Goal: Information Seeking & Learning: Compare options

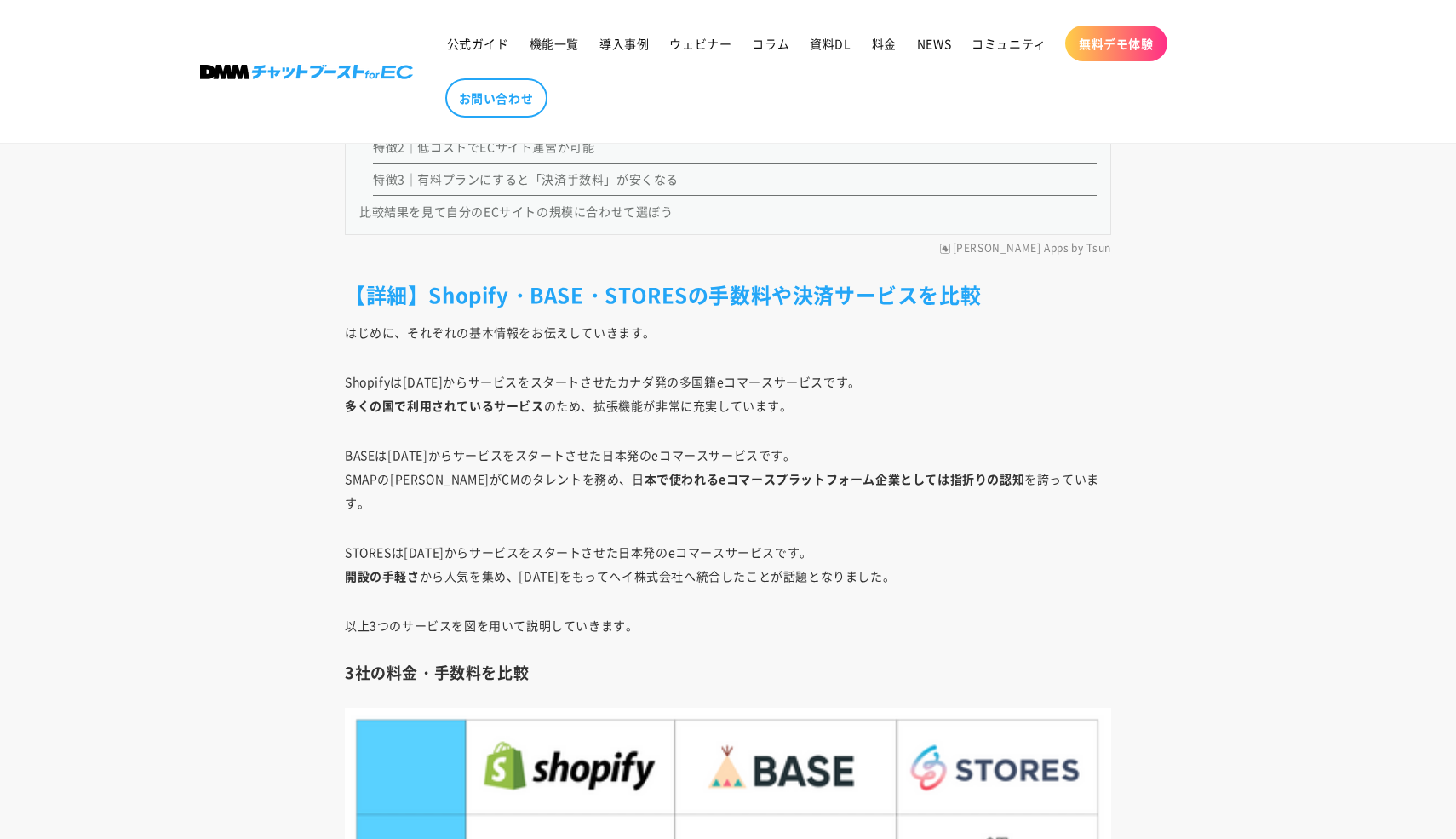
scroll to position [2273, 0]
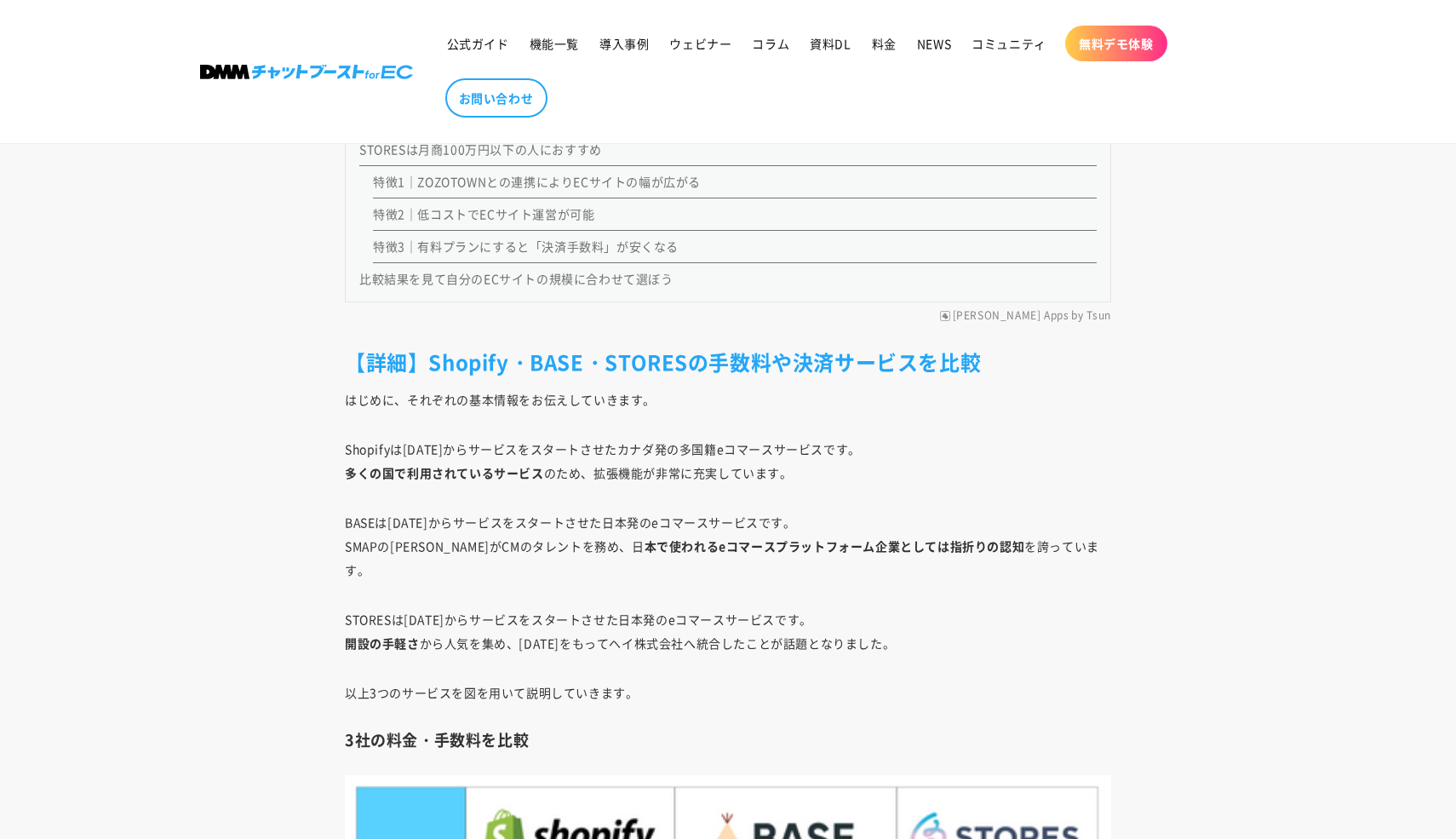
click at [1291, 114] on header "公式ガイド 機能一覧 導入事例 ウェビナー コラム 資料DL 料金 NEWS コミュニティ 無料デモ体験" at bounding box center [728, 72] width 1141 height 143
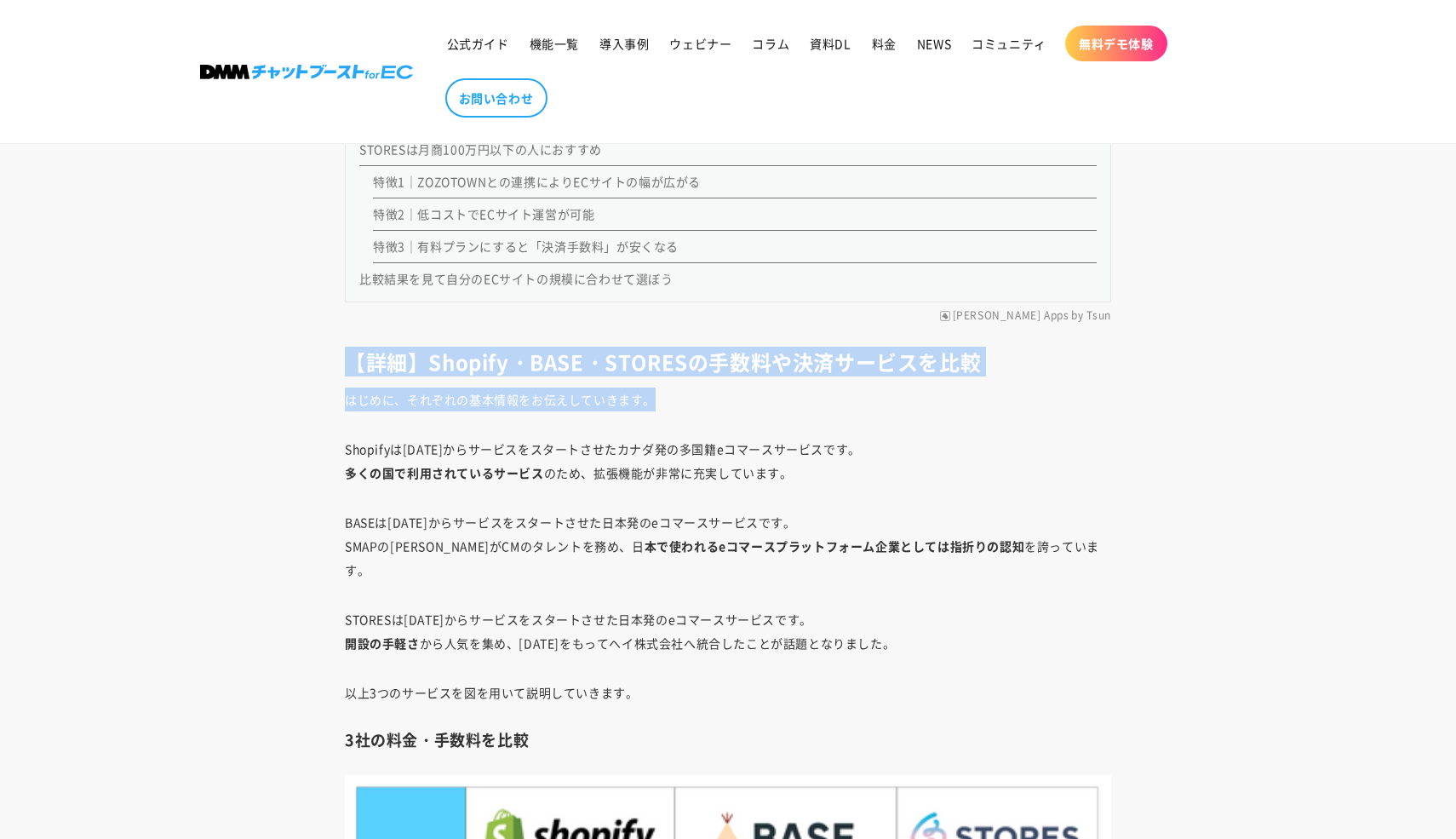
drag, startPoint x: 337, startPoint y: 366, endPoint x: 684, endPoint y: 403, distance: 349.0
click at [684, 403] on p "はじめに、それぞれの基本情報をお伝えしていきます。" at bounding box center [728, 399] width 766 height 24
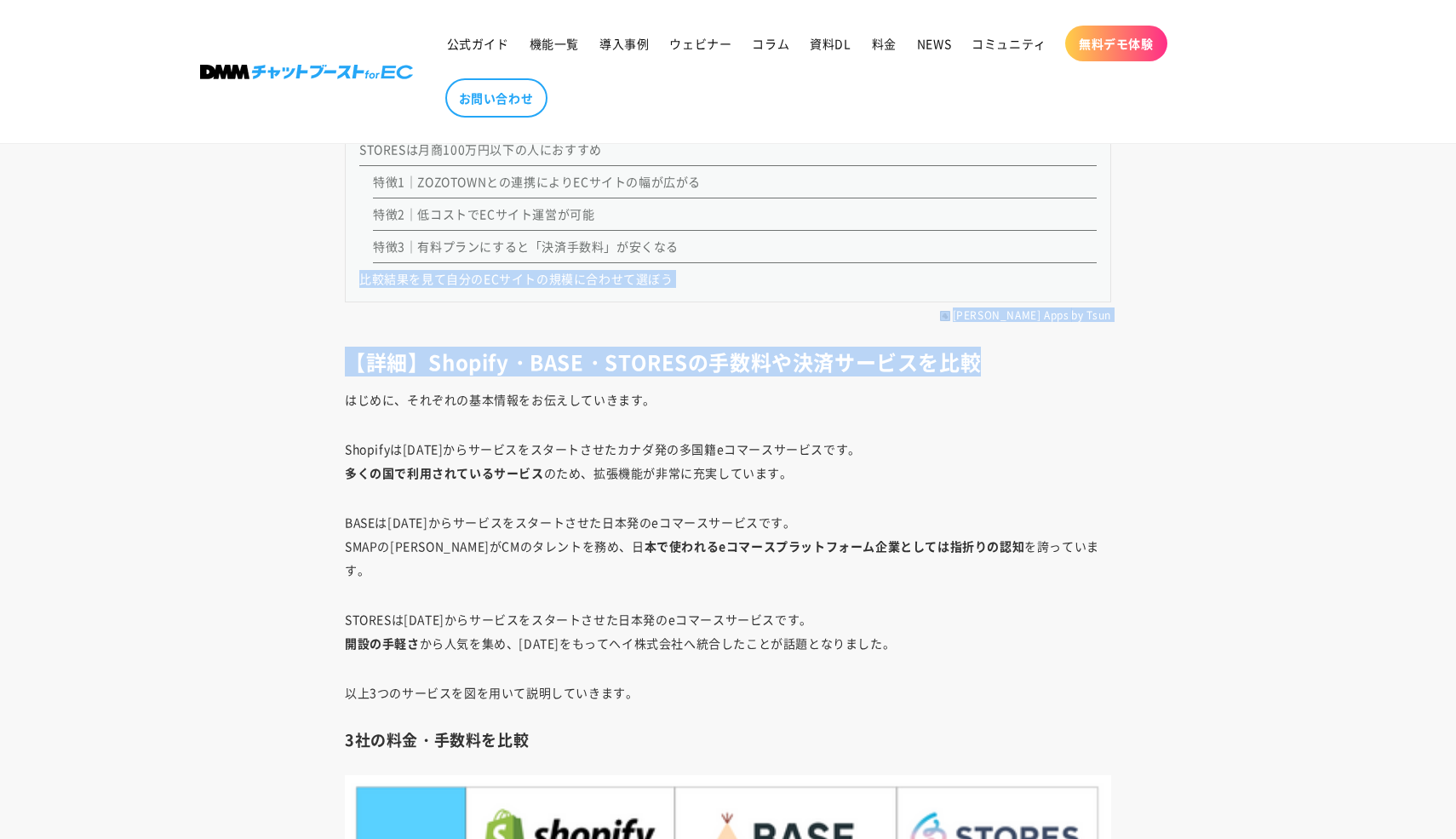
drag, startPoint x: 346, startPoint y: 279, endPoint x: 1213, endPoint y: 351, distance: 870.0
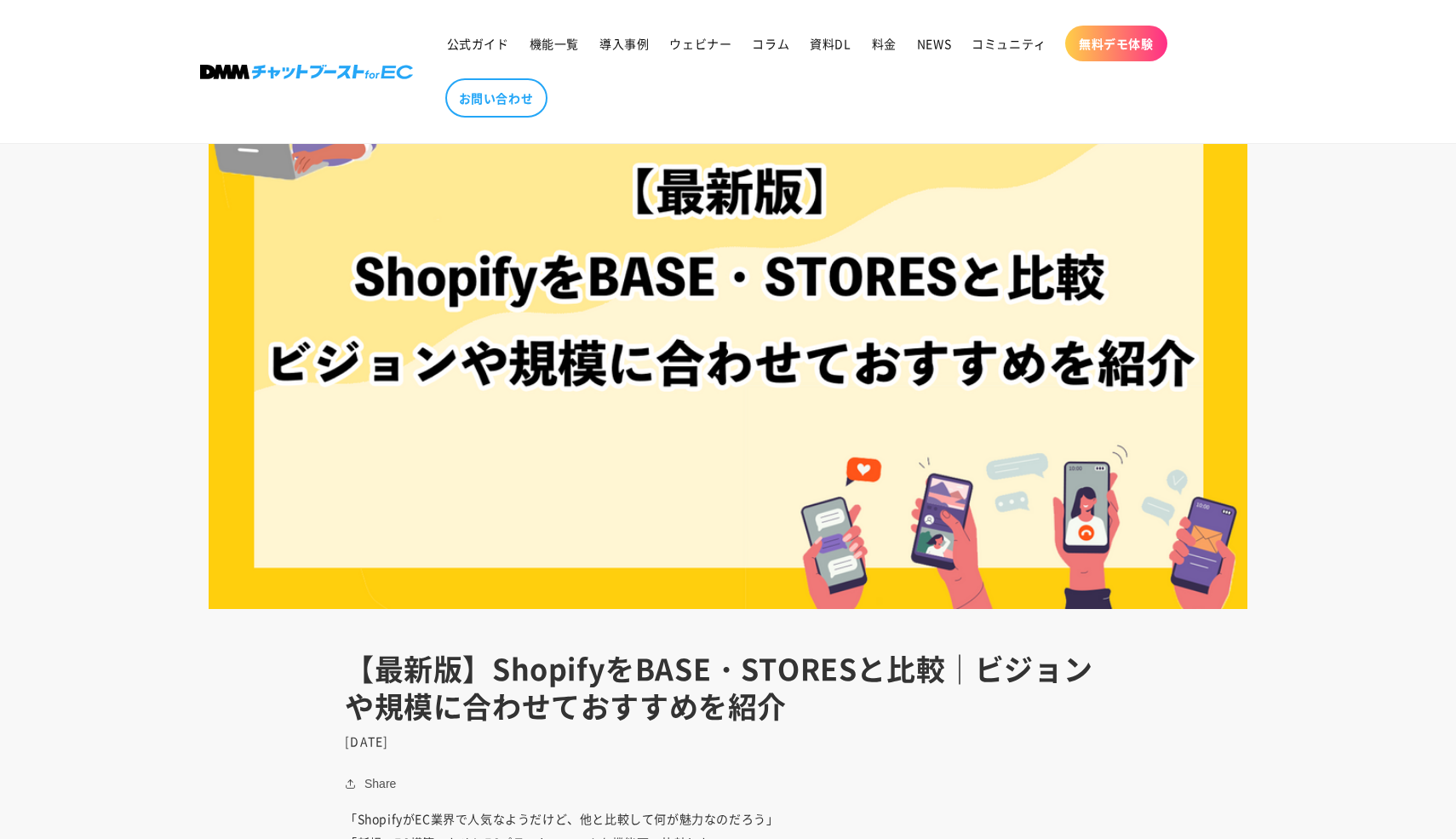
scroll to position [0, 0]
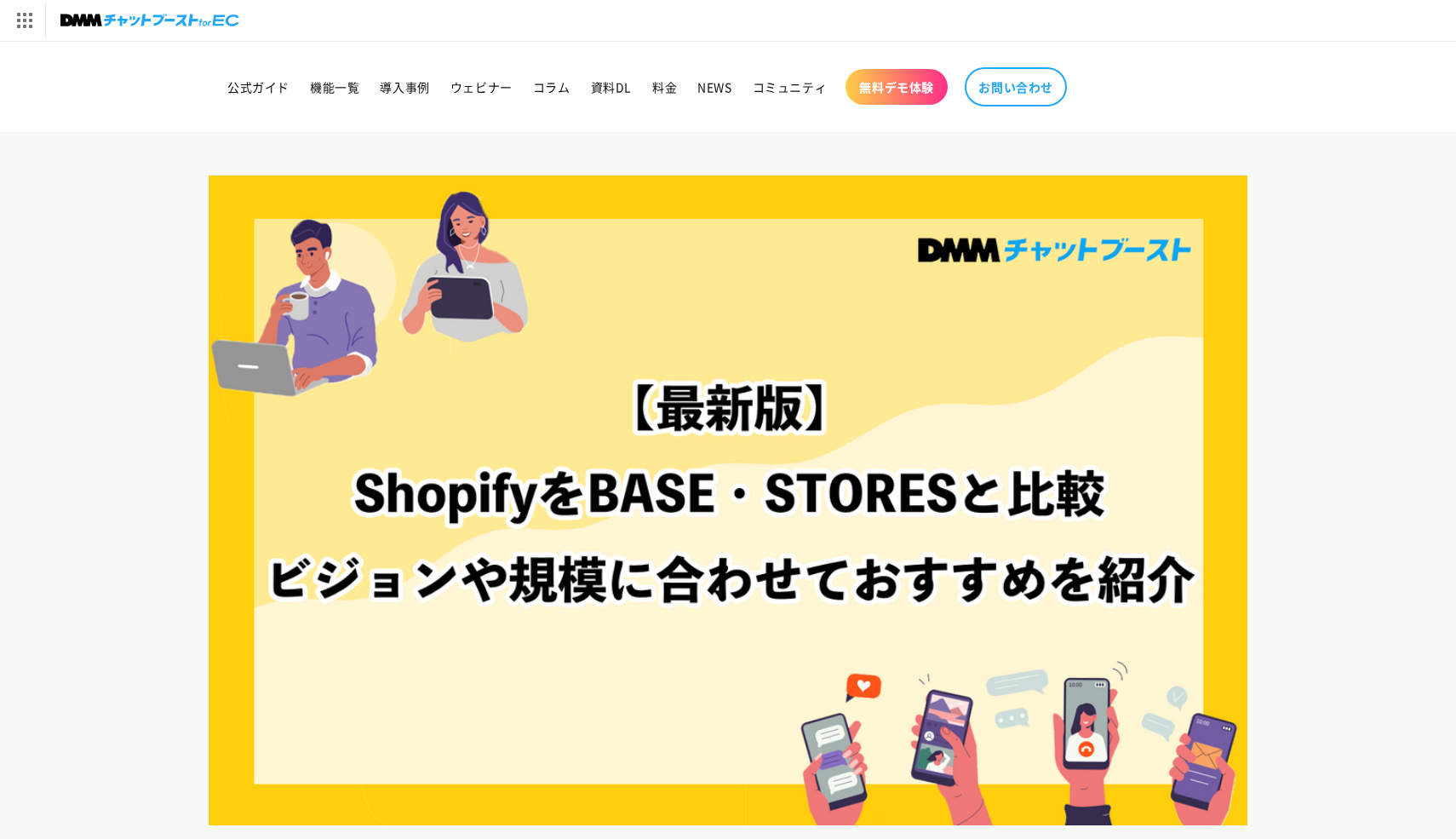
click at [1135, 57] on header "公式ガイド 機能一覧 導入事例 ウェビナー コラム 資料DL 料金 NEWS コミュニティ 無料デモ体験" at bounding box center [728, 87] width 1141 height 90
